Goal: Use online tool/utility

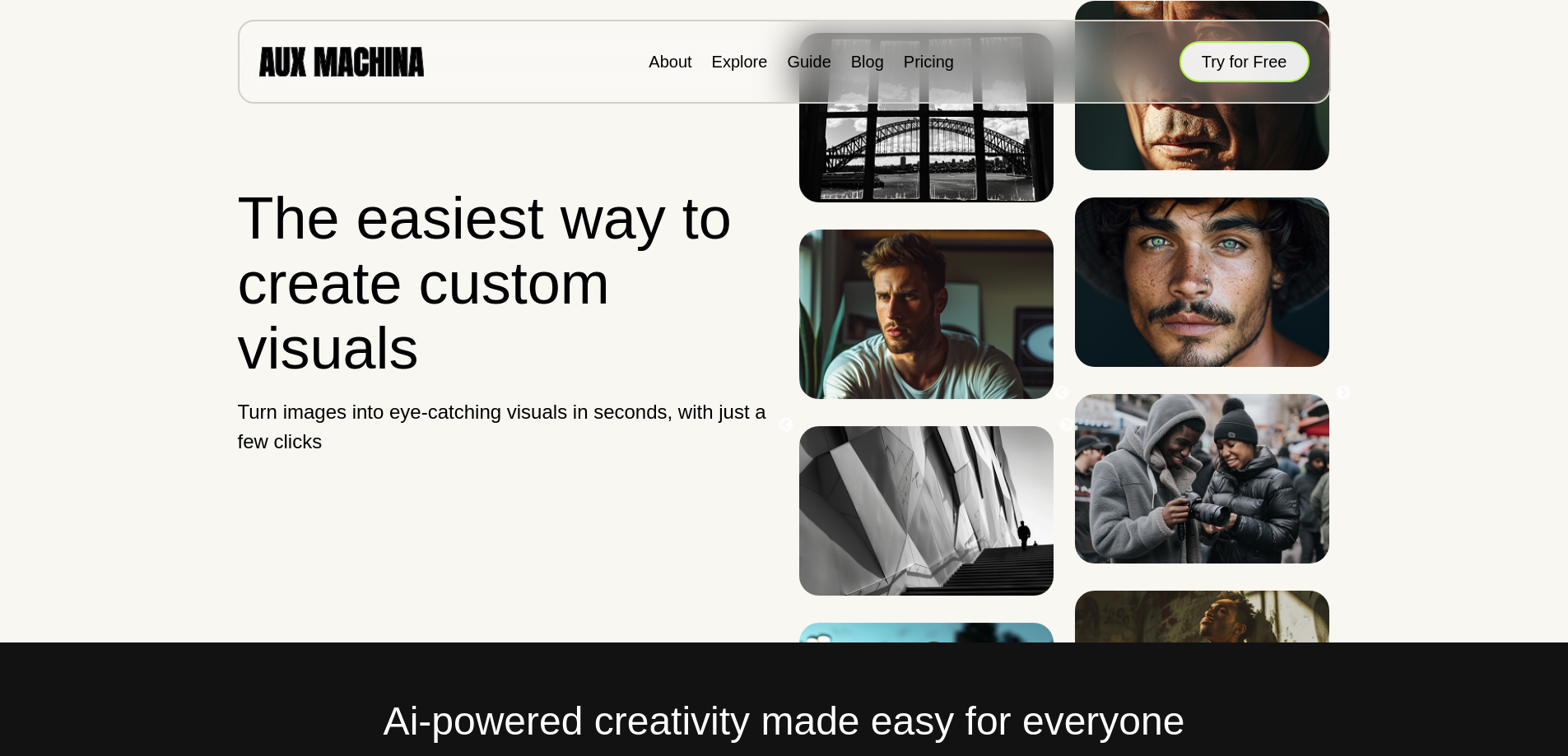
click at [1221, 64] on button "Try for Free" at bounding box center [1244, 61] width 130 height 41
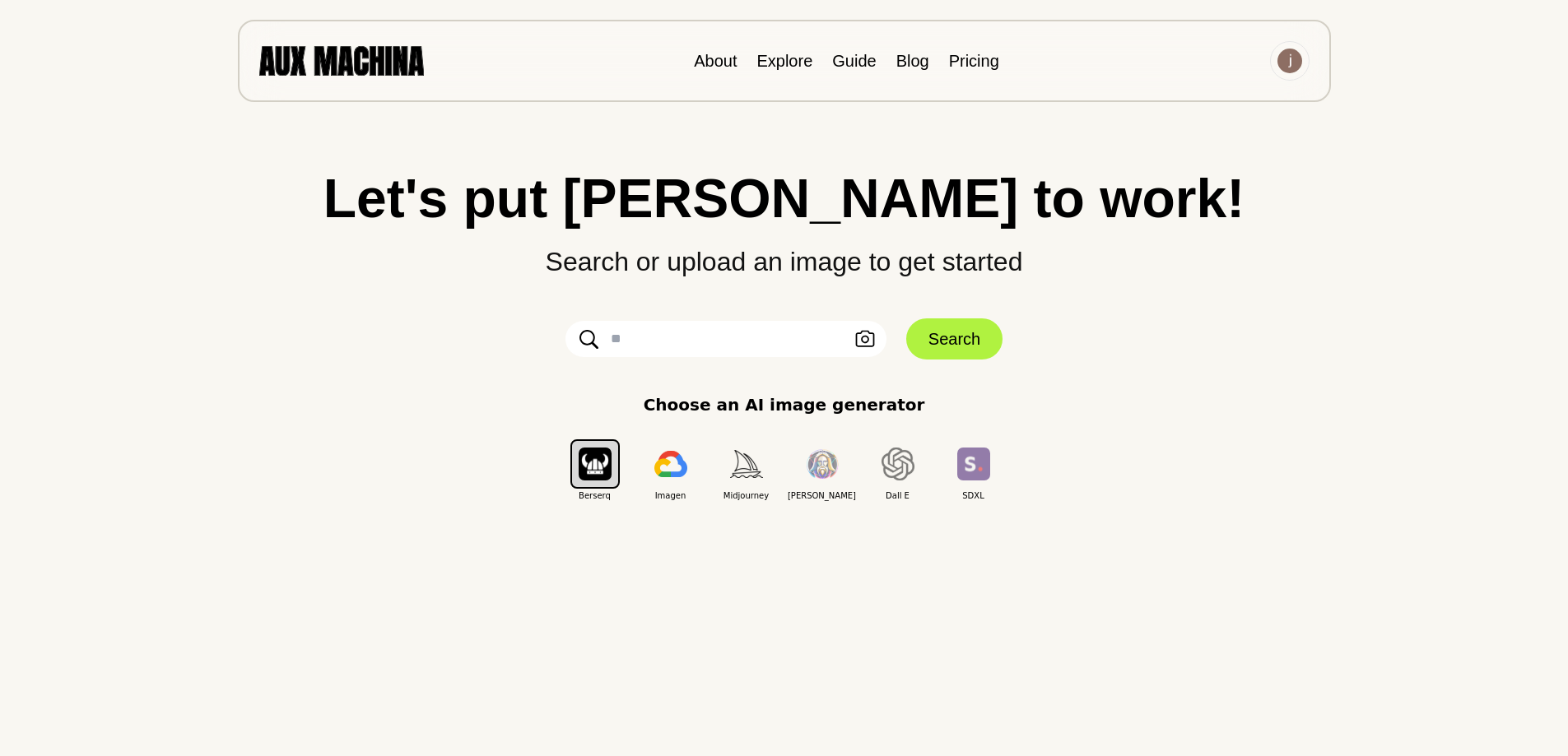
click at [683, 497] on span "Imagen" at bounding box center [671, 495] width 76 height 12
click at [682, 483] on button "button" at bounding box center [670, 463] width 49 height 49
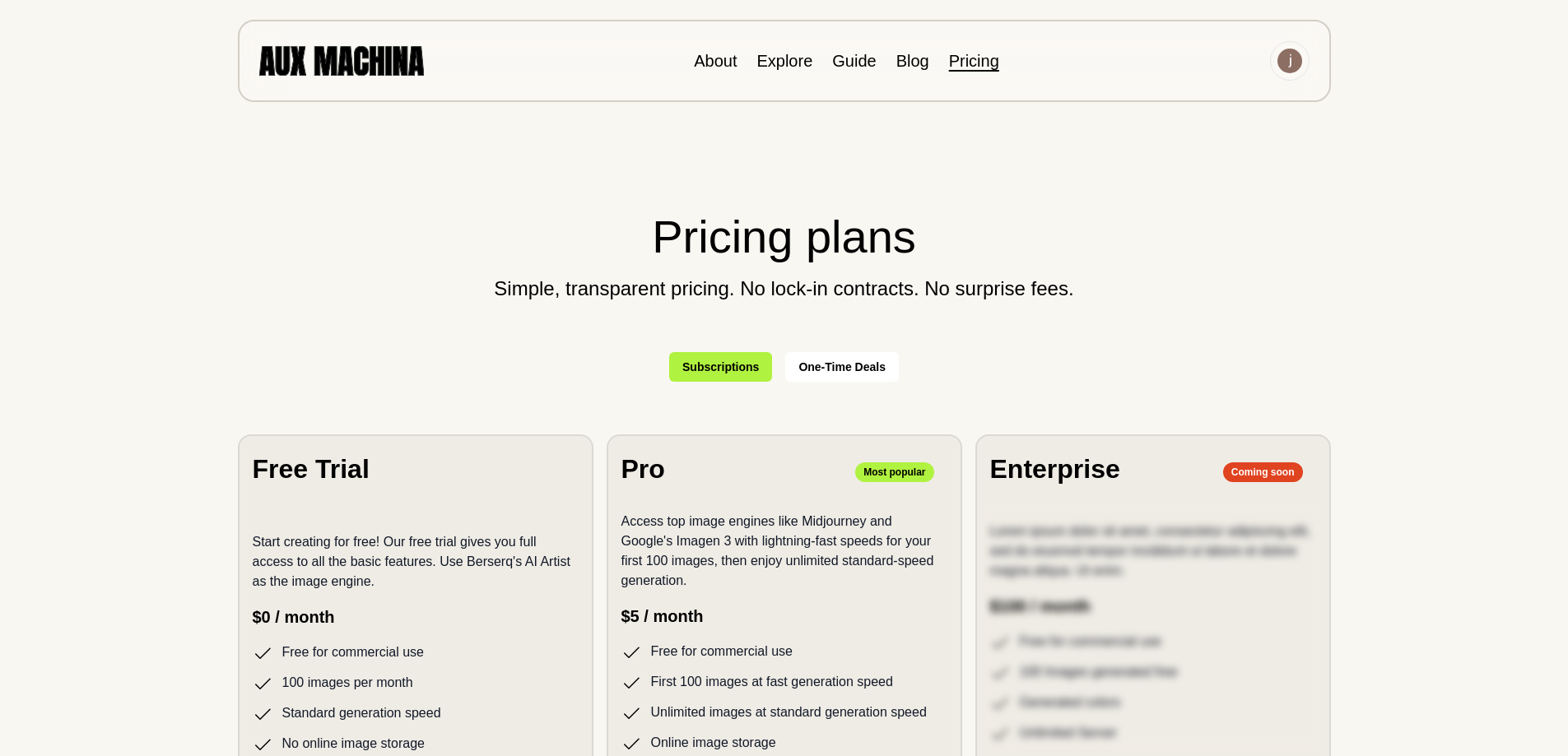
click at [412, 59] on img at bounding box center [342, 60] width 165 height 29
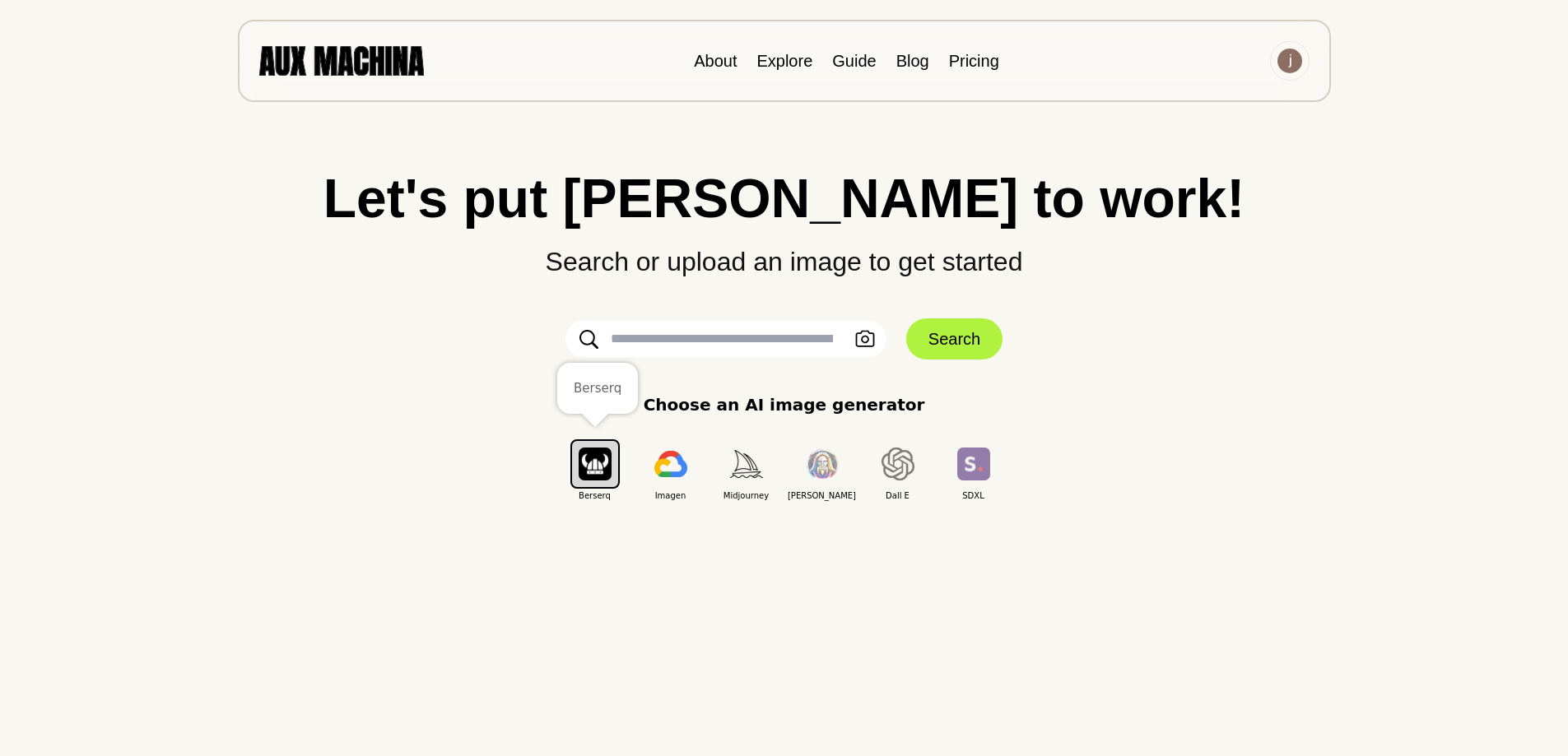
click at [609, 465] on img "button" at bounding box center [594, 463] width 33 height 32
click at [602, 470] on img "button" at bounding box center [594, 463] width 33 height 32
click at [657, 339] on input "text" at bounding box center [725, 339] width 321 height 36
click at [920, 337] on button "Search" at bounding box center [954, 339] width 96 height 41
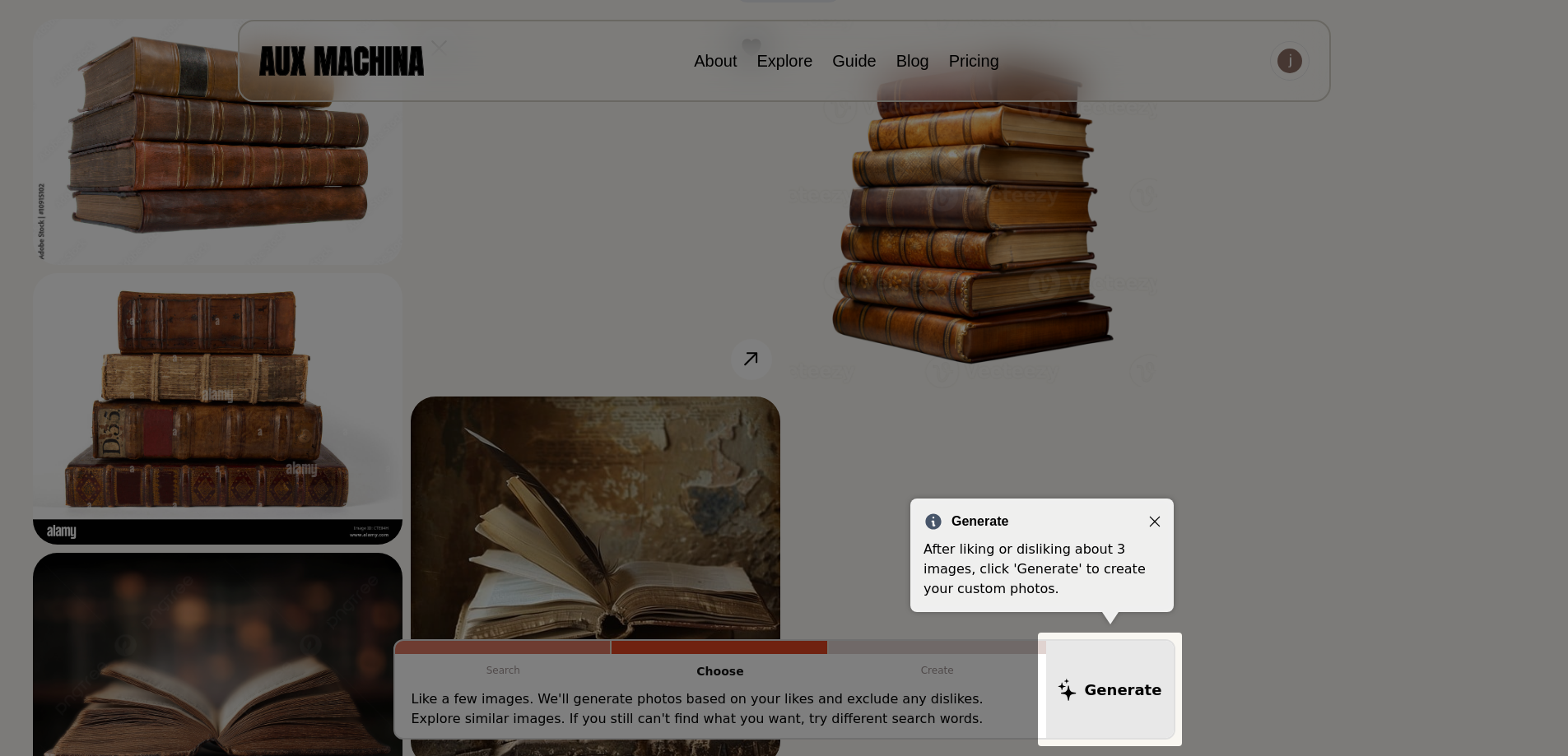
scroll to position [143, 0]
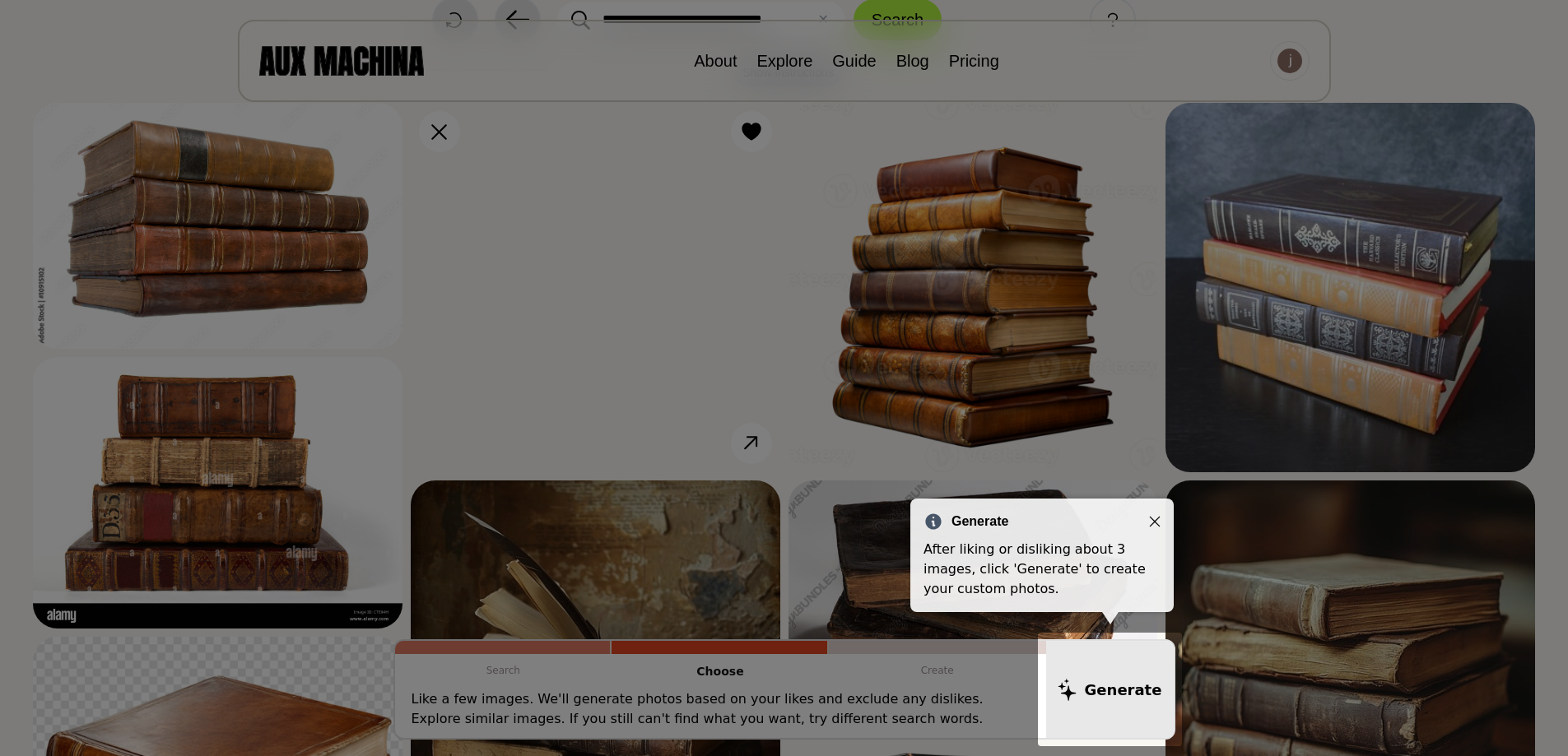
click at [1150, 517] on icon "Close" at bounding box center [1156, 522] width 12 height 12
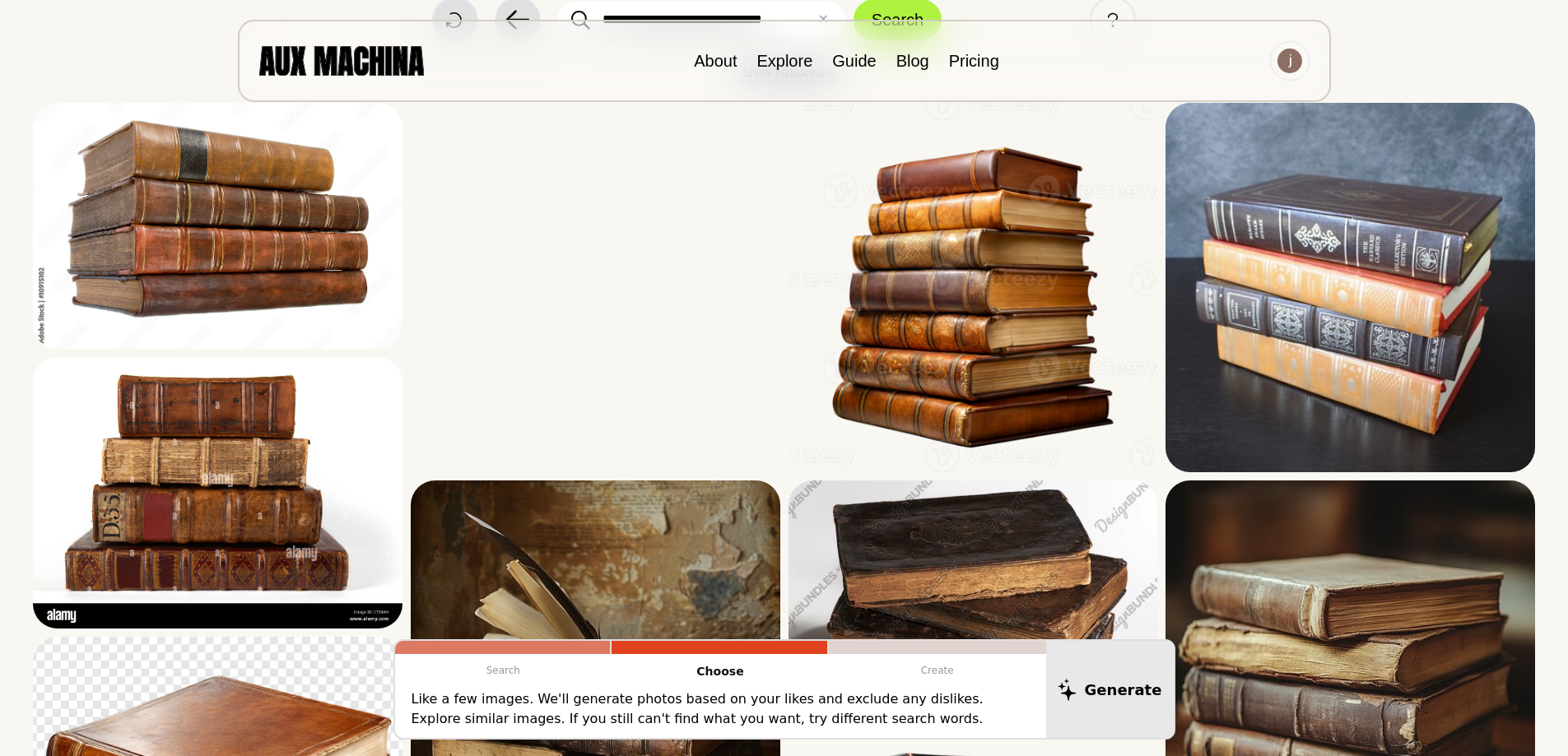
click at [881, 709] on p "Like a few images. We'll generate photos based on your likes and exclude any di…" at bounding box center [720, 710] width 618 height 40
click at [892, 699] on p "Like a few images. We'll generate photos based on your likes and exclude any di…" at bounding box center [720, 710] width 618 height 40
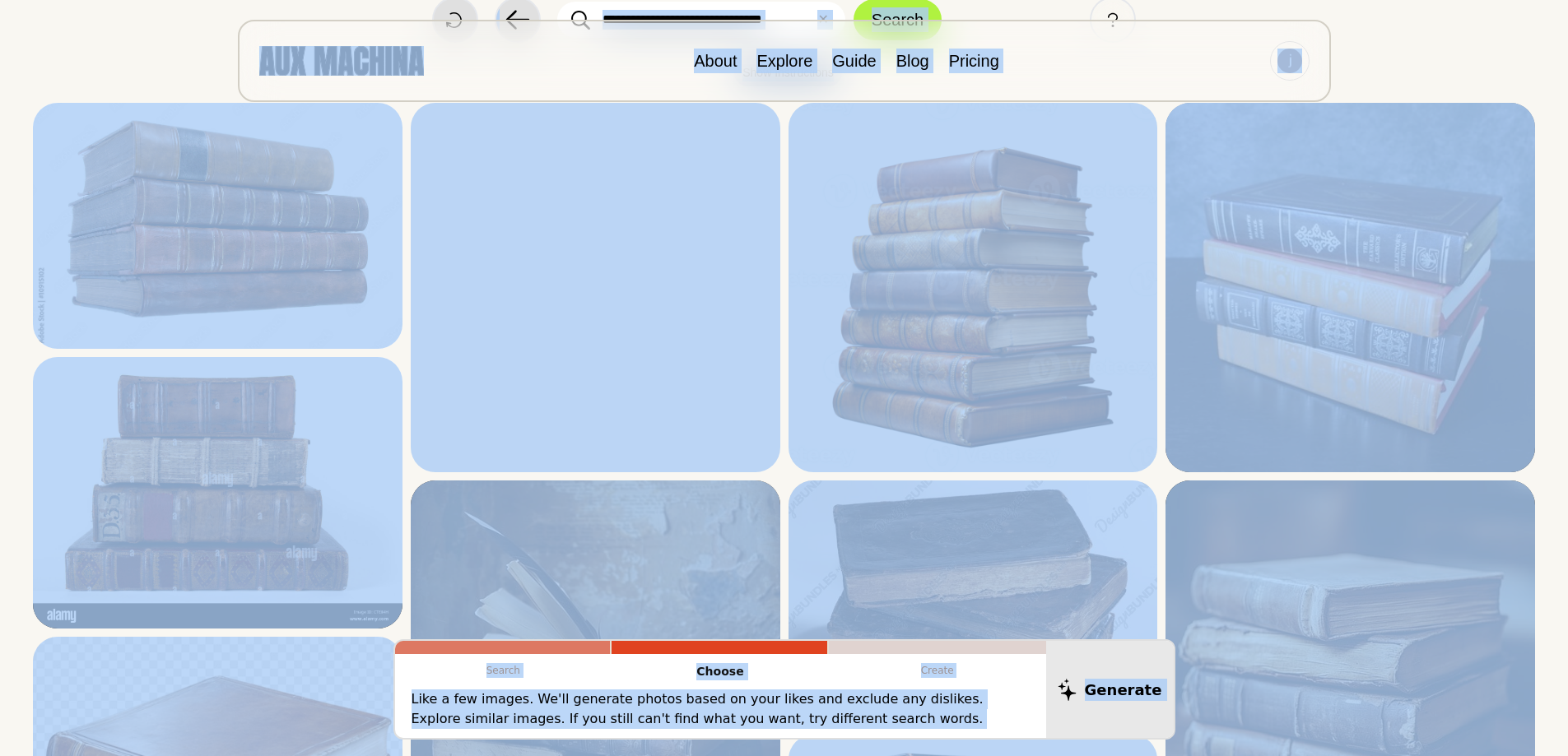
click at [822, 710] on p "Like a few images. We'll generate photos based on your likes and exclude any di…" at bounding box center [720, 710] width 618 height 40
click at [832, 702] on p "Like a few images. We'll generate photos based on your likes and exclude any di…" at bounding box center [720, 710] width 618 height 40
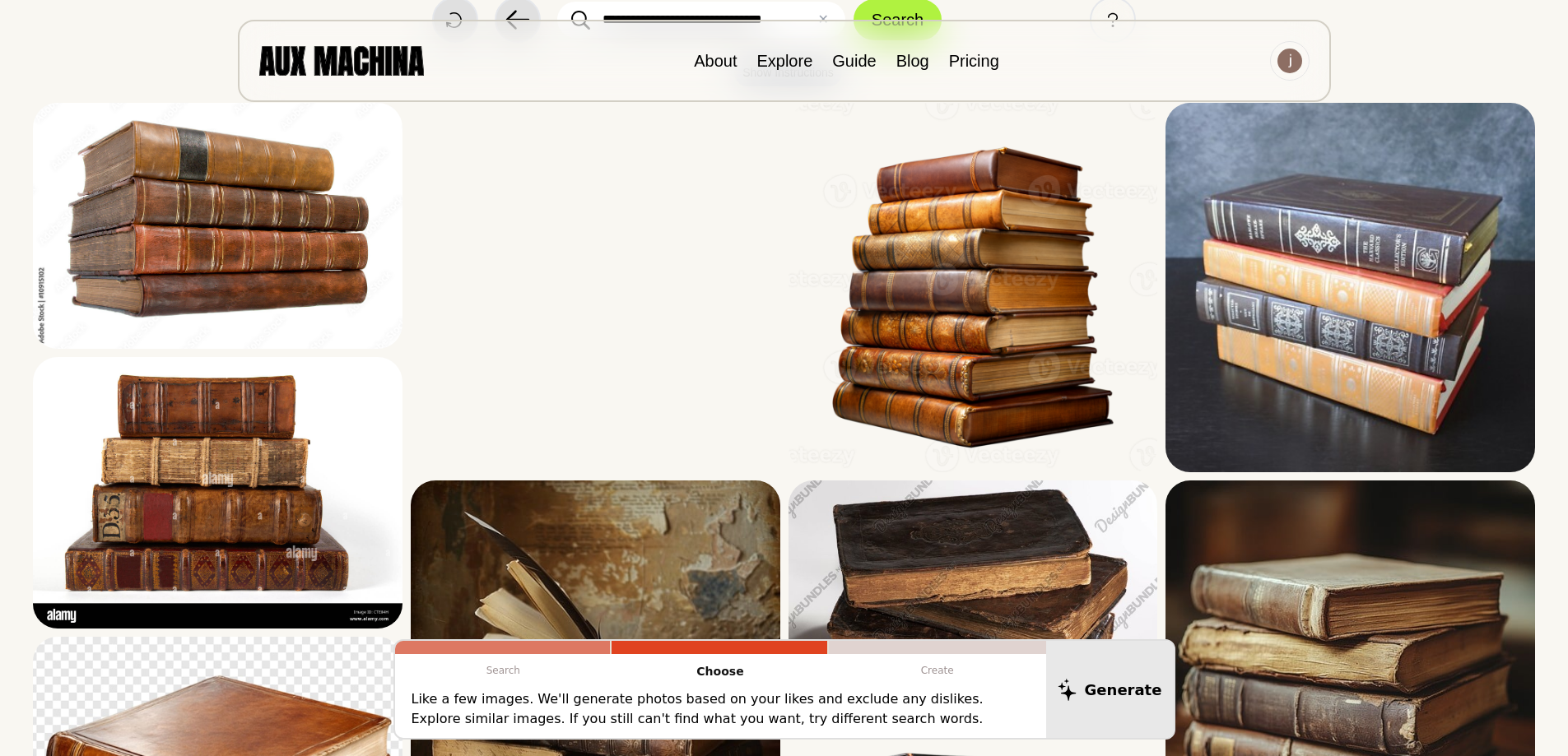
click at [841, 695] on p "Like a few images. We'll generate photos based on your likes and exclude any di…" at bounding box center [720, 710] width 618 height 40
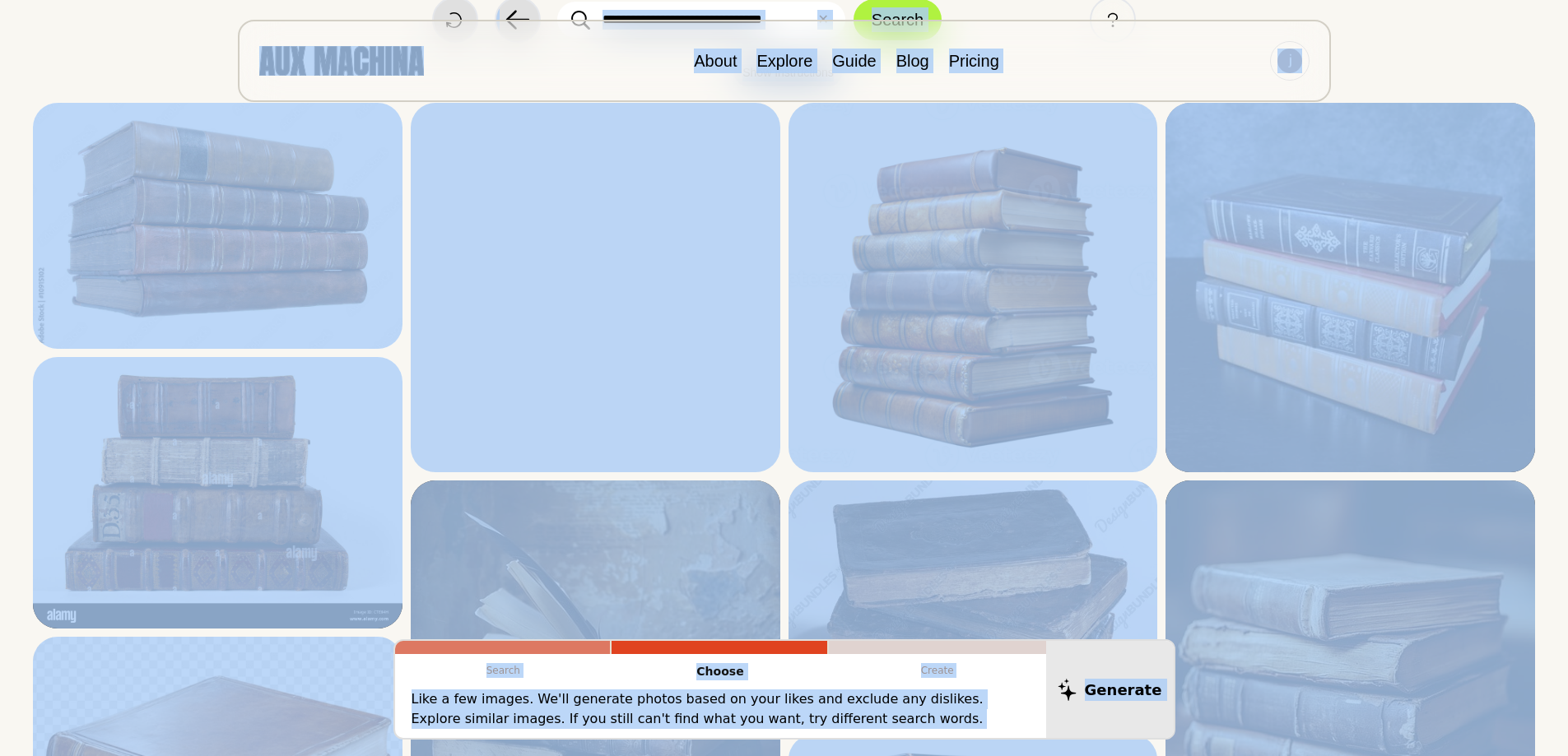
click at [841, 695] on p "Like a few images. We'll generate photos based on your likes and exclude any di…" at bounding box center [720, 710] width 618 height 40
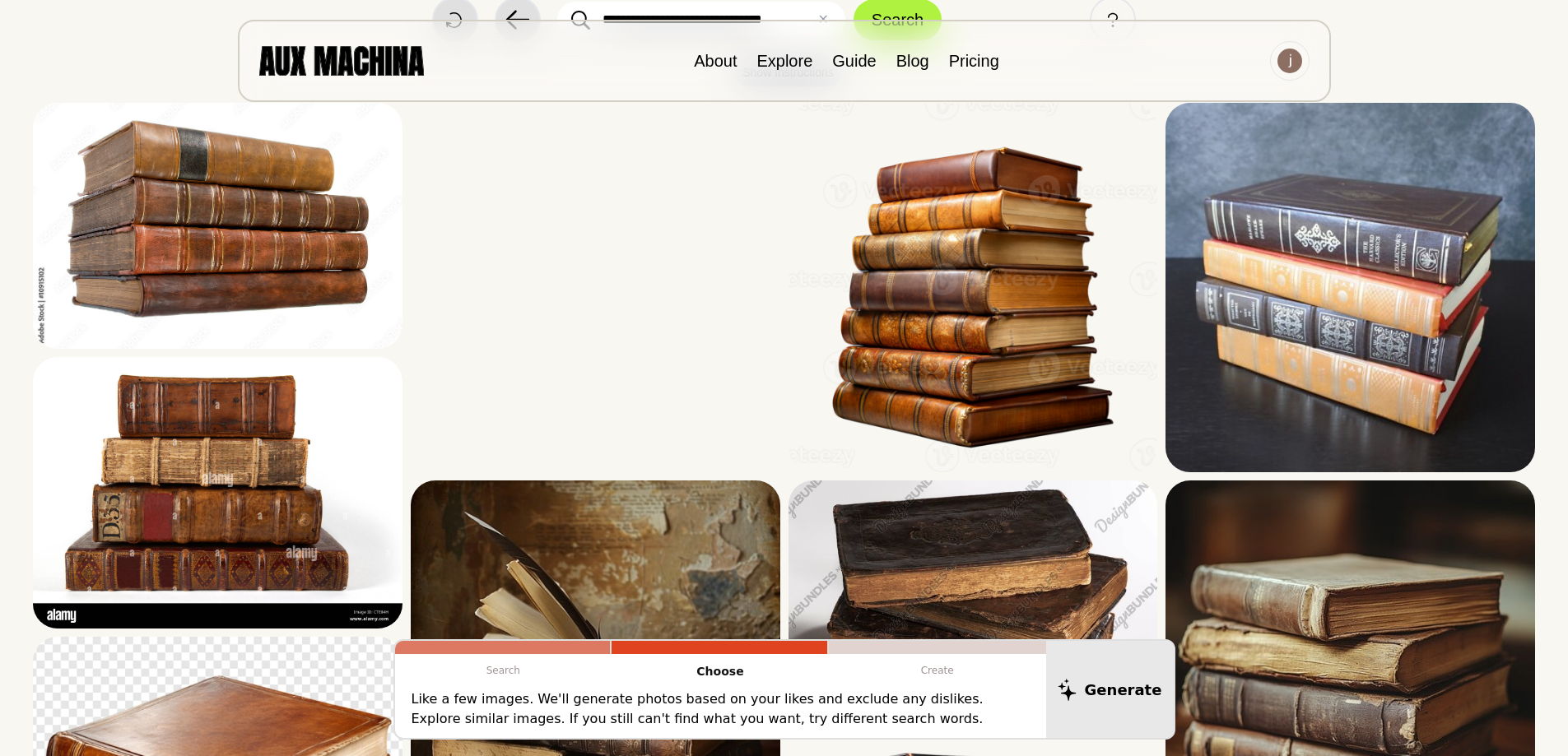
click at [841, 695] on p "Like a few images. We'll generate photos based on your likes and exclude any di…" at bounding box center [720, 710] width 618 height 40
click at [874, 670] on p "Create" at bounding box center [938, 670] width 218 height 33
click at [1011, 687] on div "Create" at bounding box center [938, 665] width 218 height 49
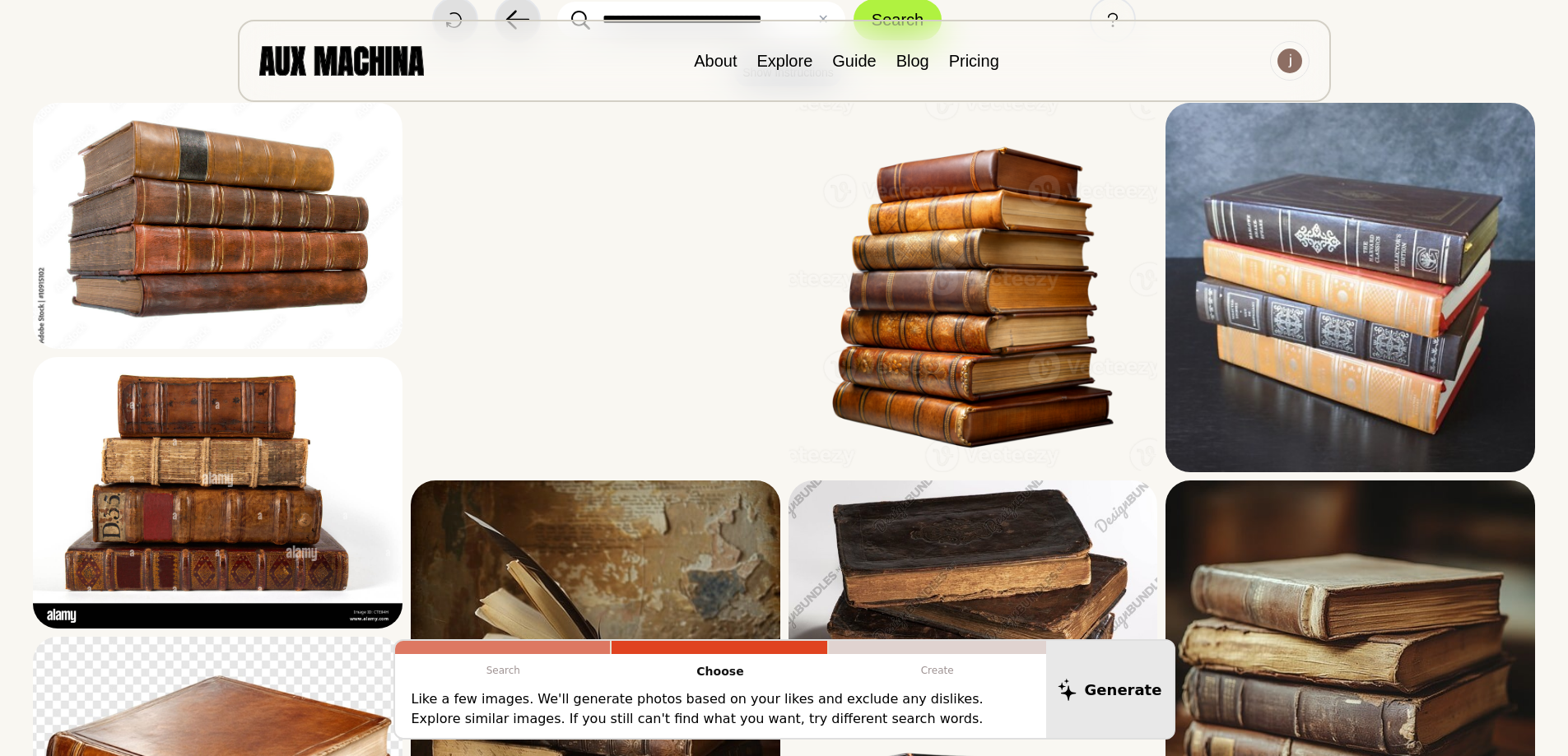
click at [957, 667] on p "Create" at bounding box center [938, 670] width 218 height 33
click at [952, 670] on p "Create" at bounding box center [938, 670] width 218 height 33
click at [768, 59] on link "Explore" at bounding box center [784, 61] width 56 height 18
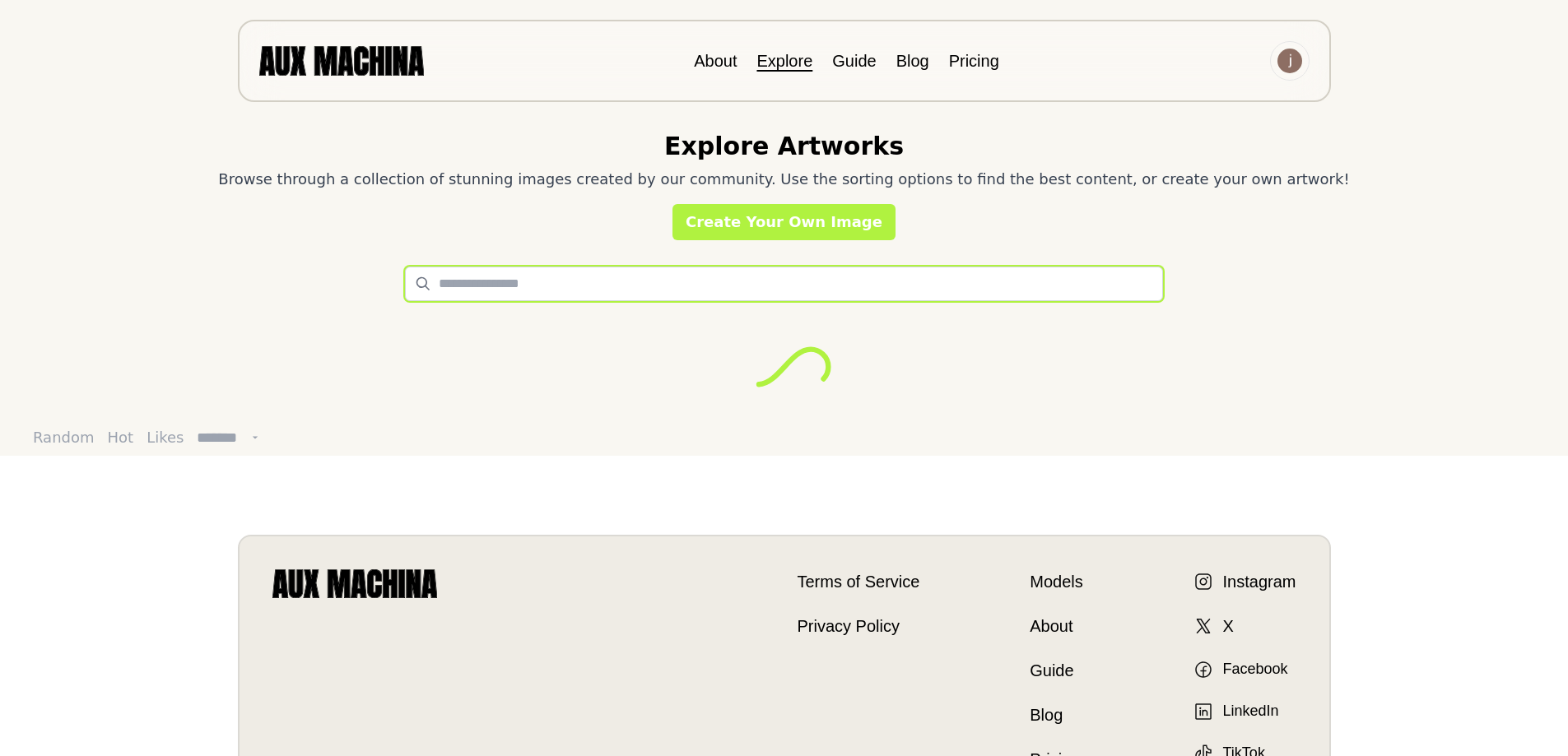
click at [597, 278] on input "text" at bounding box center [783, 284] width 758 height 35
paste input "**********"
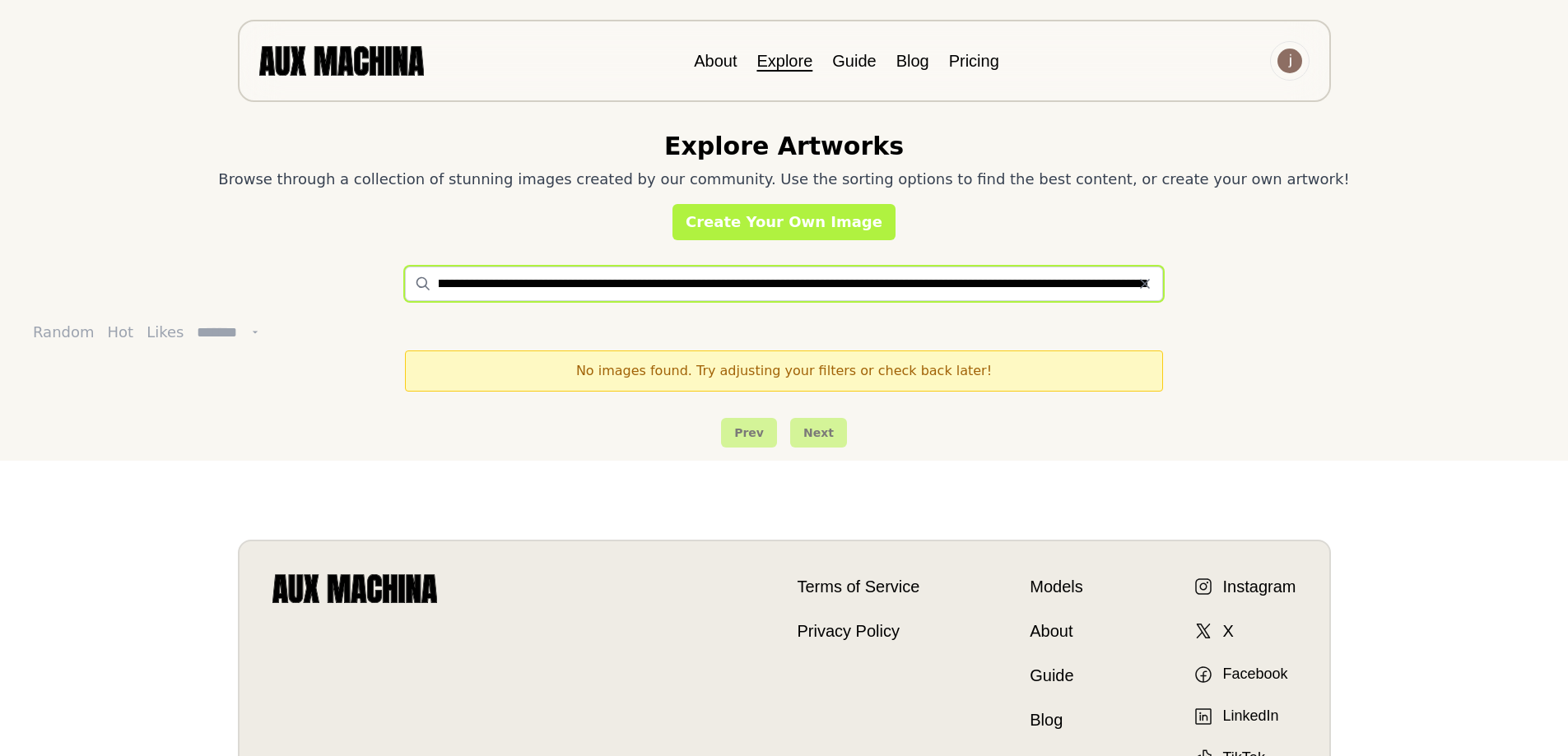
type input "**********"
